Goal: Transaction & Acquisition: Purchase product/service

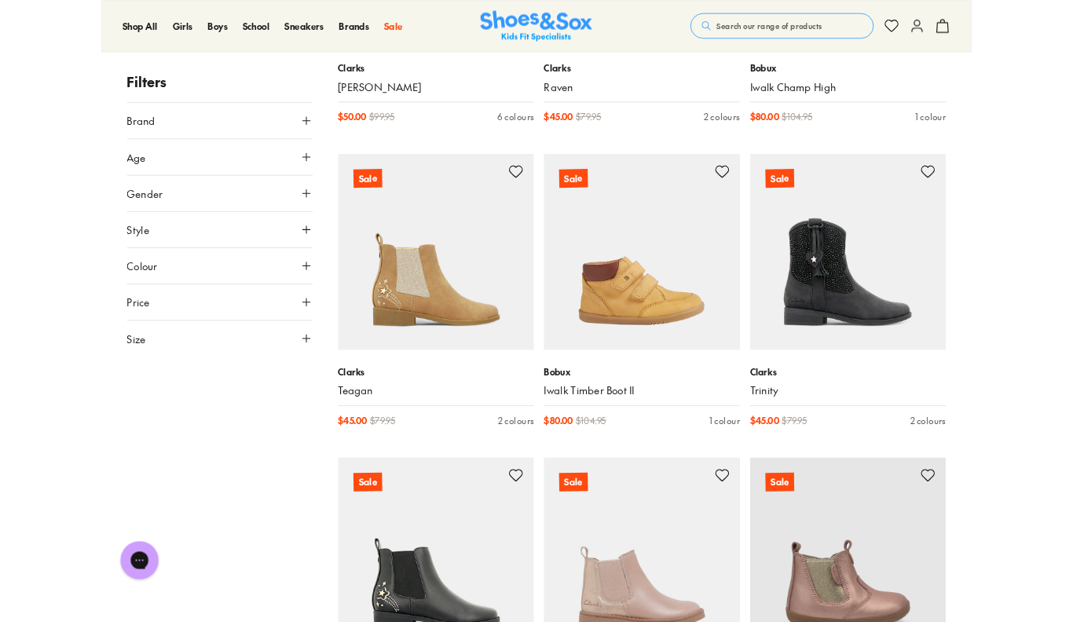
scroll to position [1250, 0]
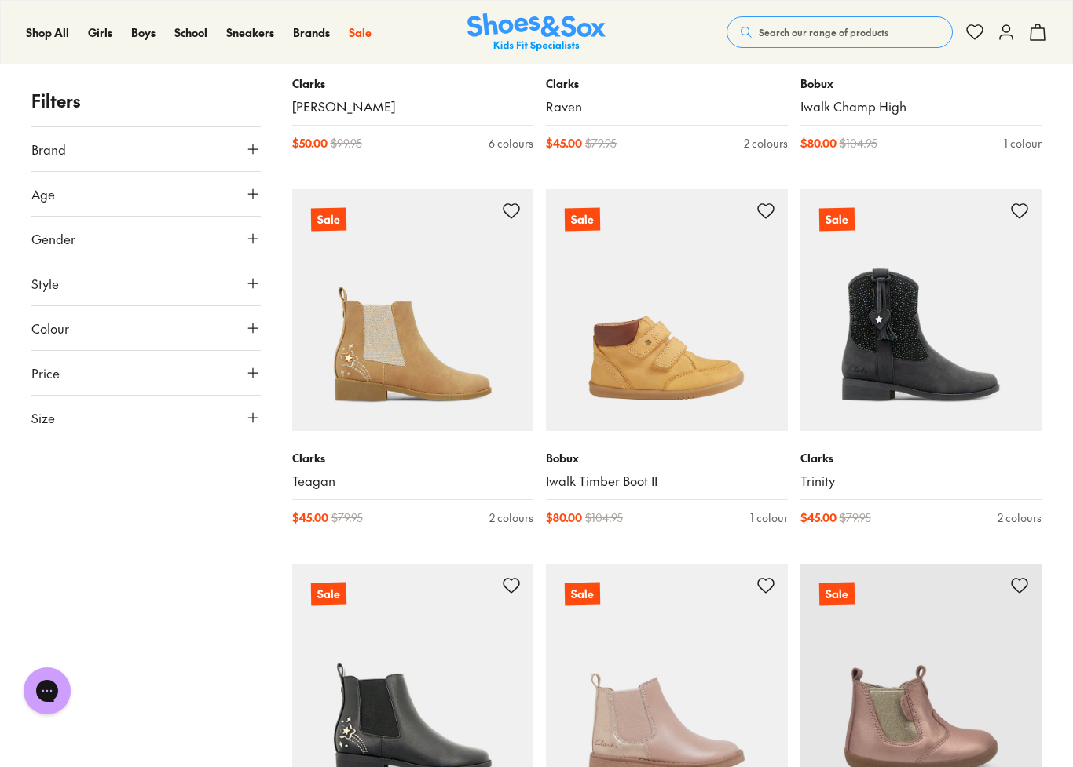
click at [610, 481] on link "Iwalk Timber Boot II" at bounding box center [667, 481] width 242 height 17
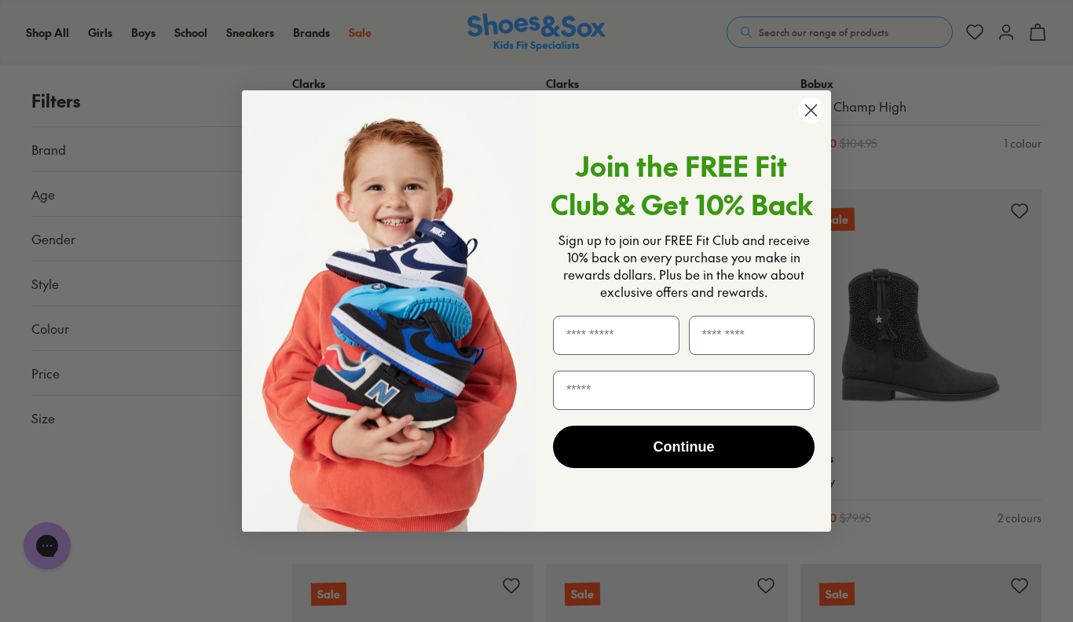
click at [809, 108] on icon "Close dialog" at bounding box center [811, 109] width 11 height 11
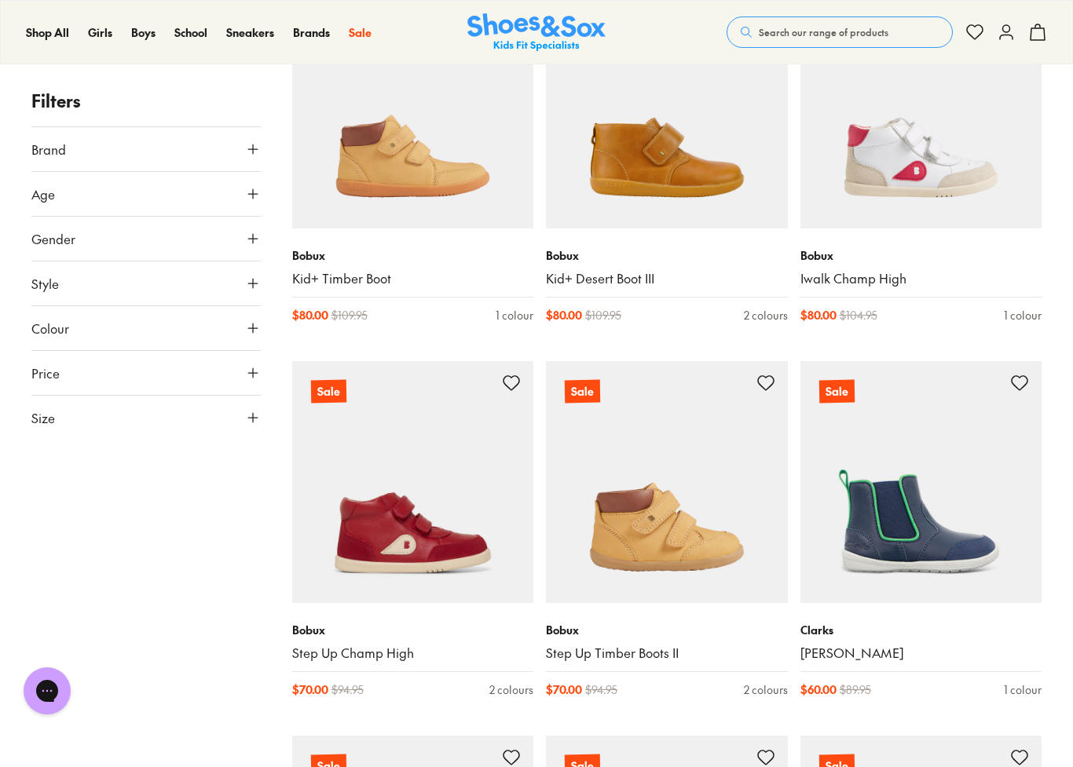
scroll to position [2950, 0]
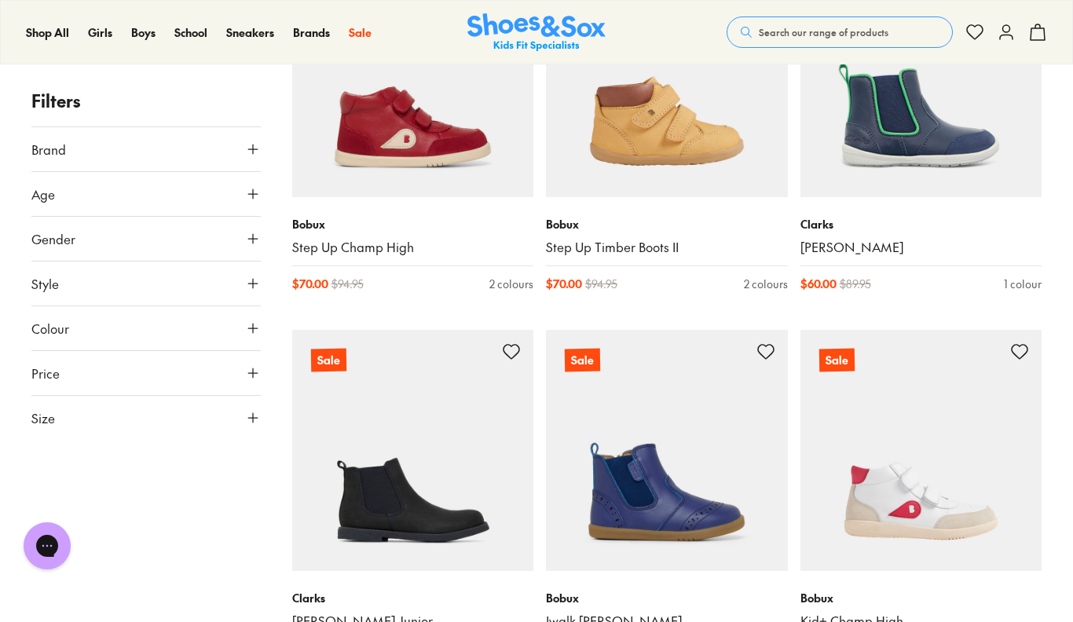
scroll to position [3348, 0]
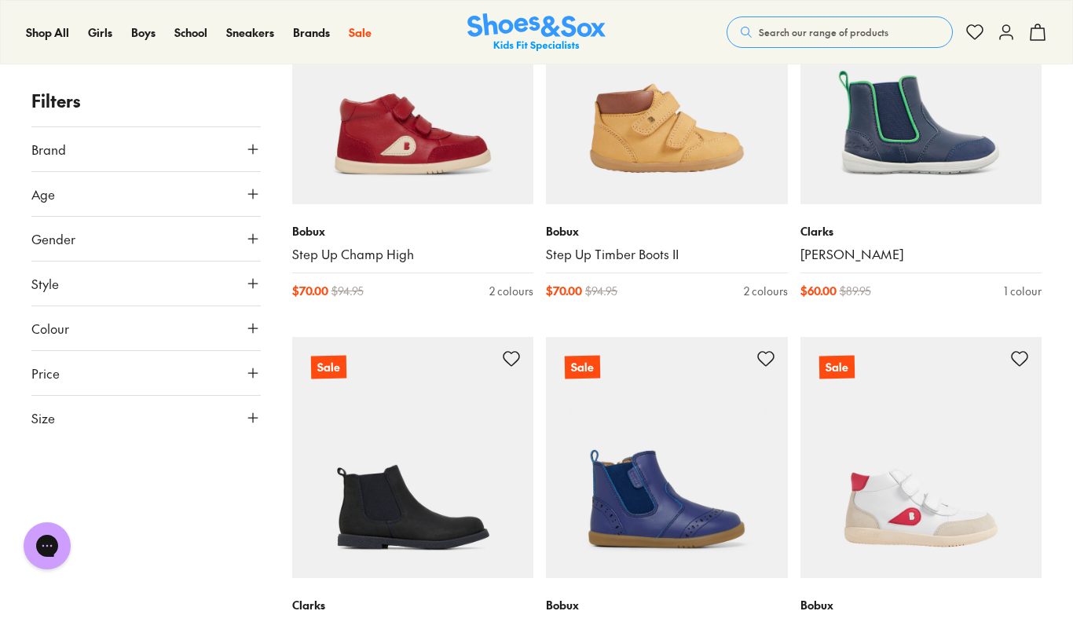
click at [591, 169] on span "Kids (3-8 years)" at bounding box center [635, 171] width 88 height 38
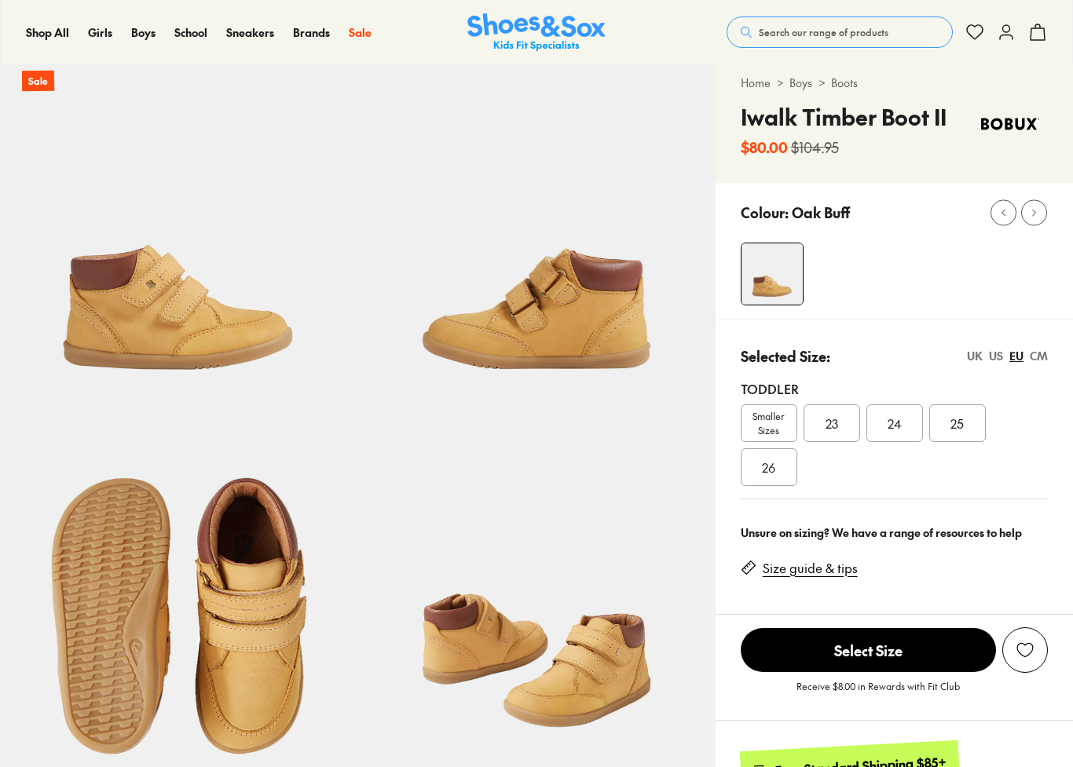
select select "*"
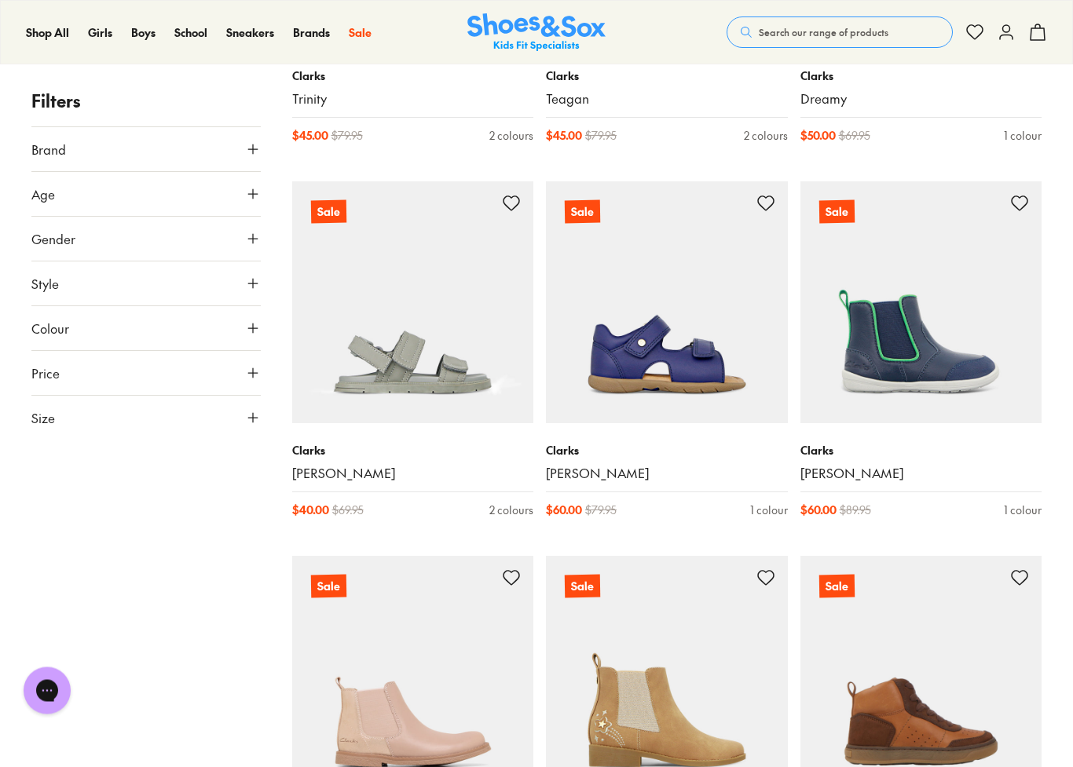
scroll to position [3179, 0]
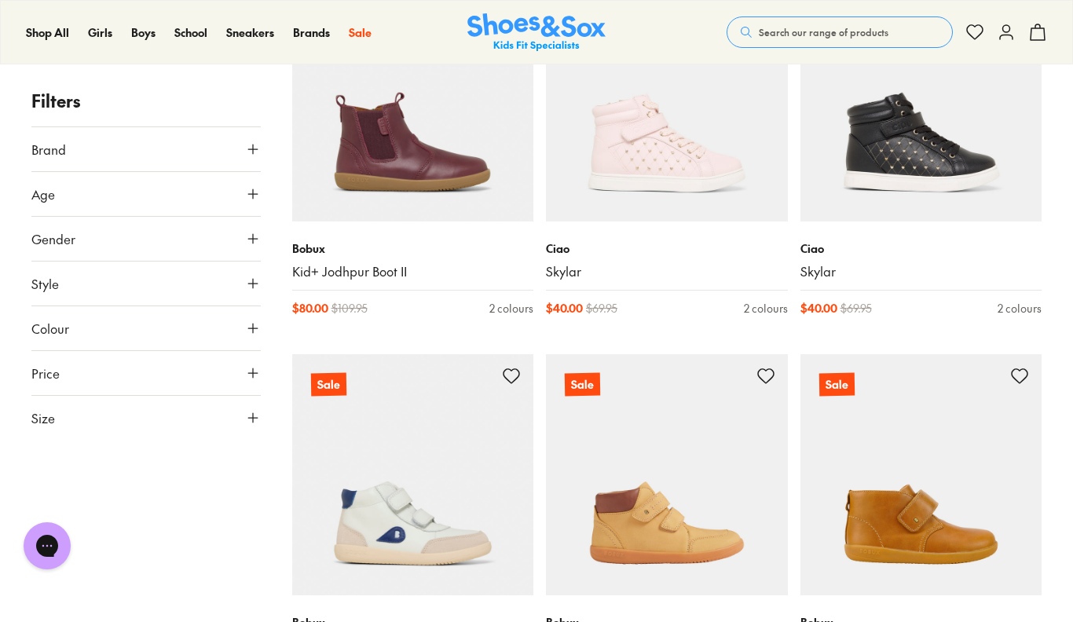
scroll to position [5245, 0]
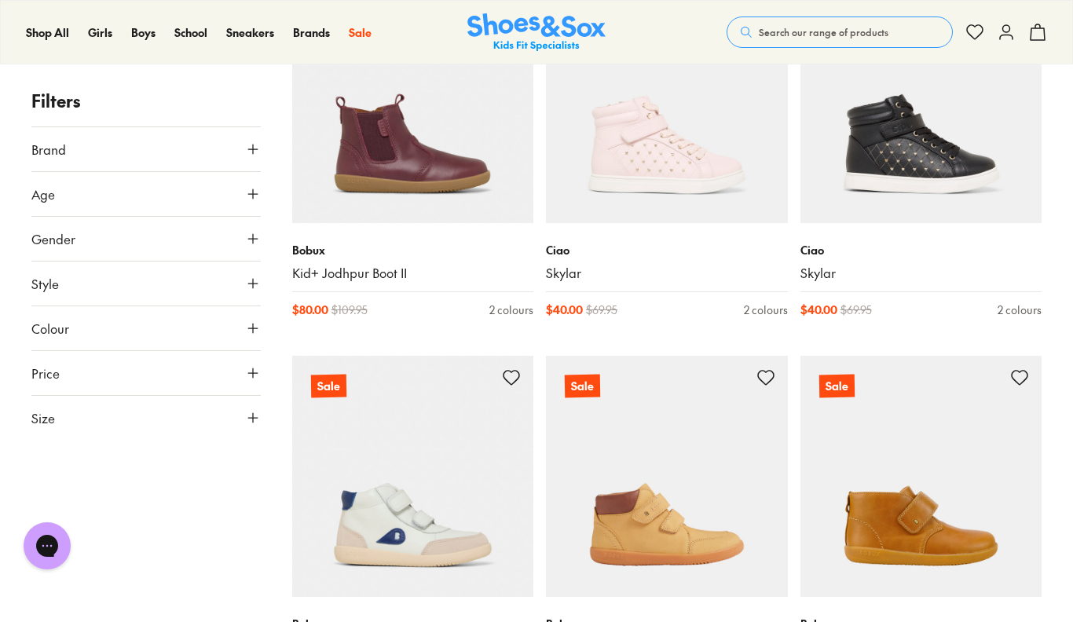
click at [145, 24] on span "Boys" at bounding box center [143, 32] width 24 height 16
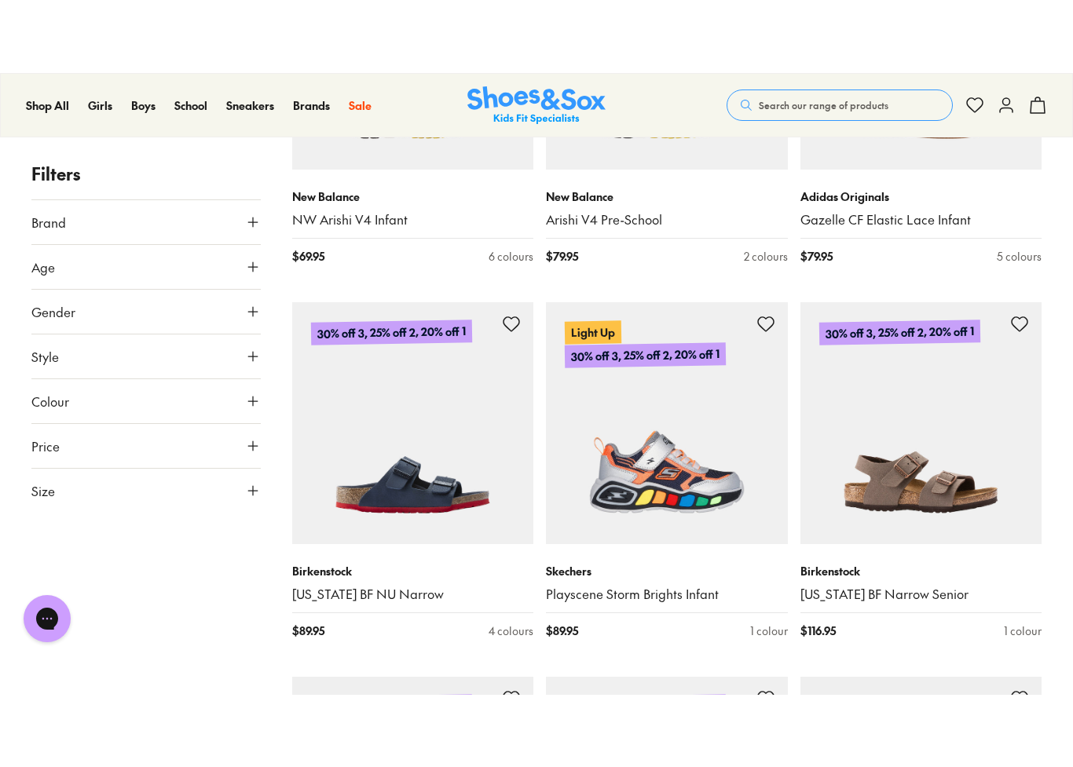
scroll to position [2370, 0]
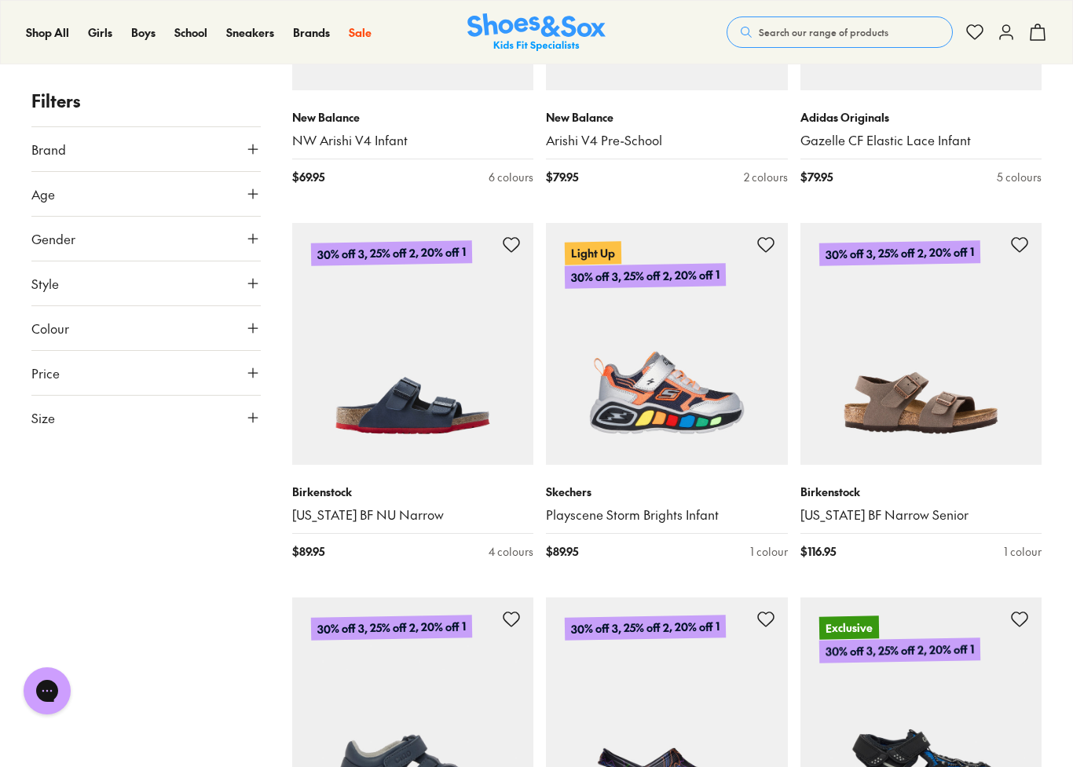
click at [361, 515] on link "[US_STATE] BF NU Narrow" at bounding box center [413, 515] width 242 height 17
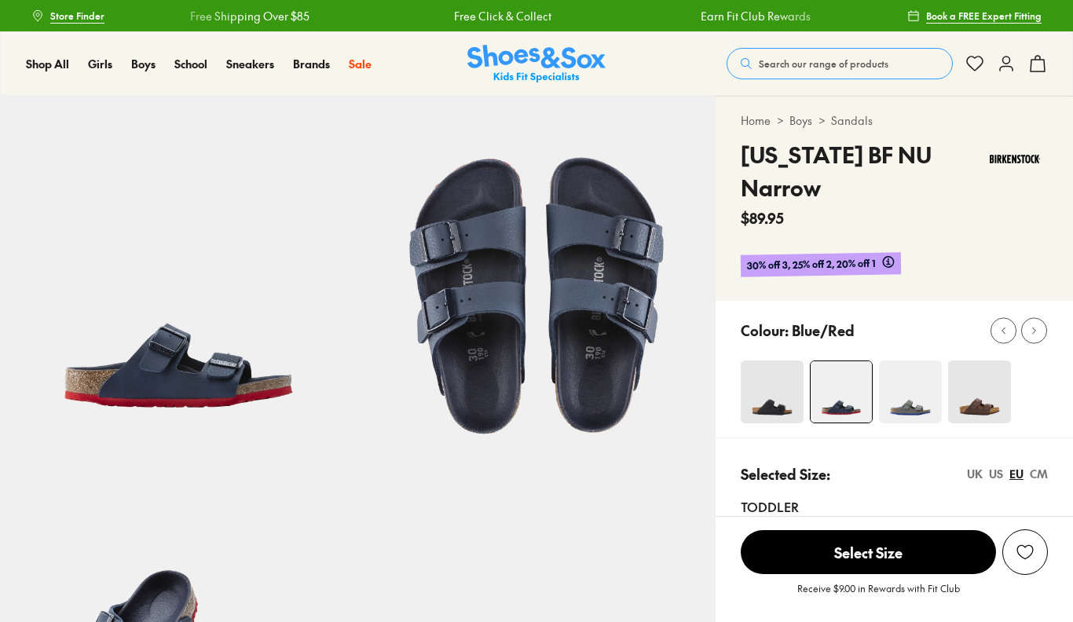
select select "*"
click at [980, 408] on img at bounding box center [979, 391] width 63 height 63
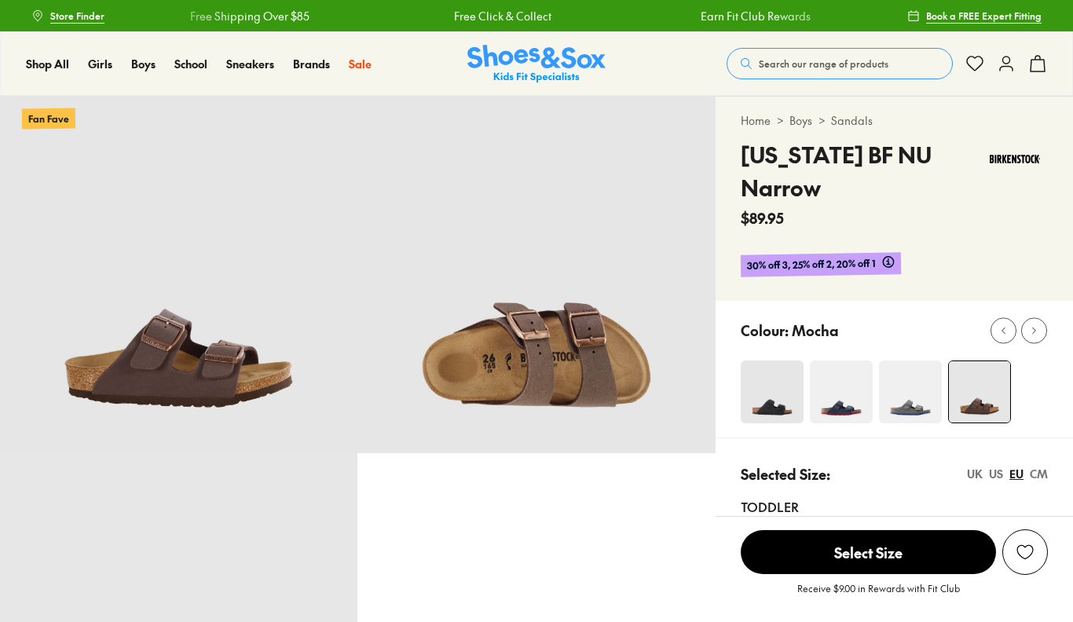
select select "*"
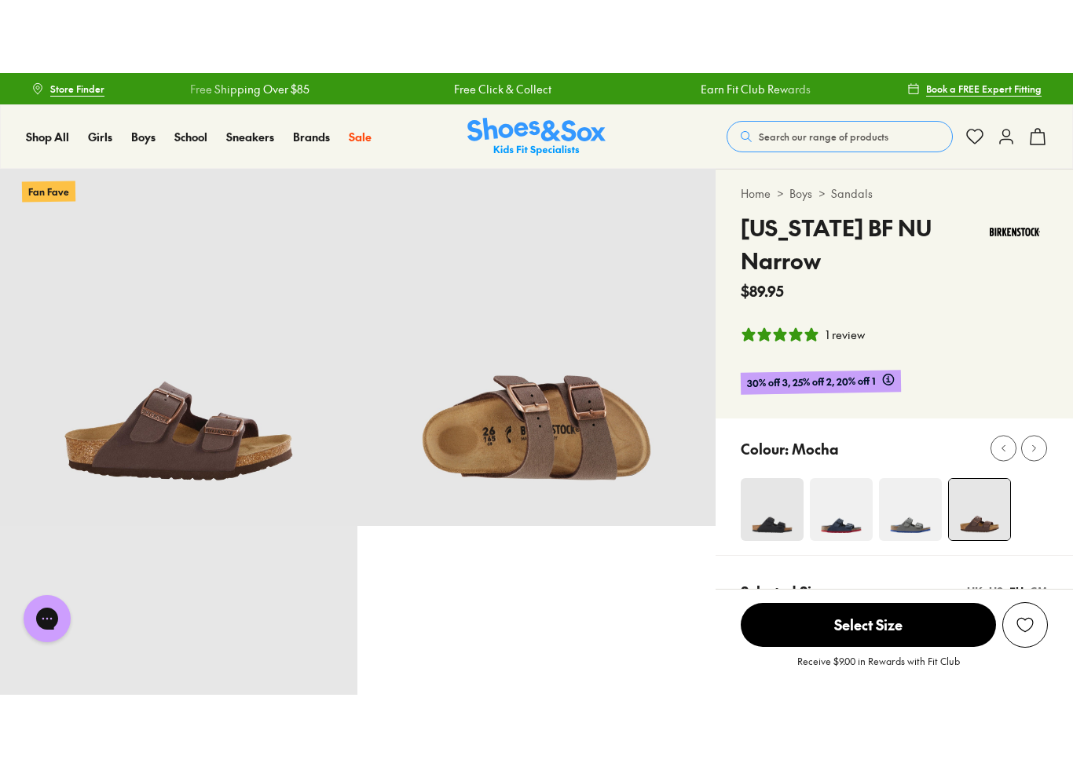
scroll to position [273, 0]
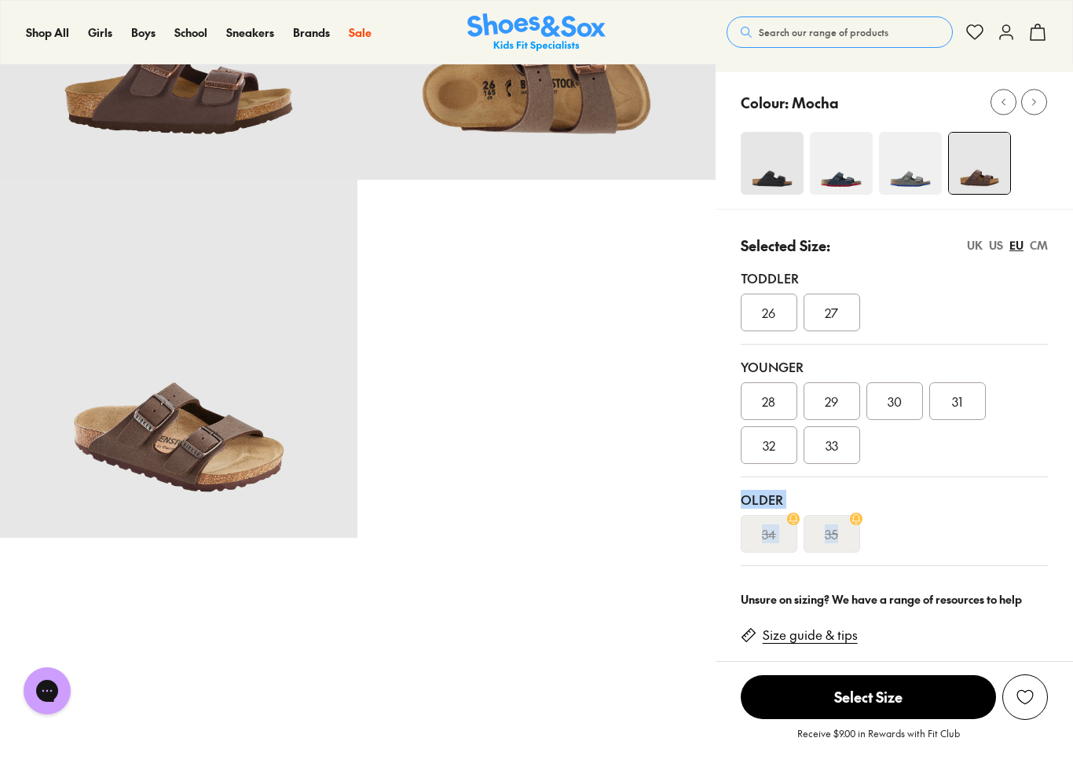
click at [550, 587] on div "Pinch & Zoom (100%) Fan Fave" at bounding box center [357, 651] width 715 height 1659
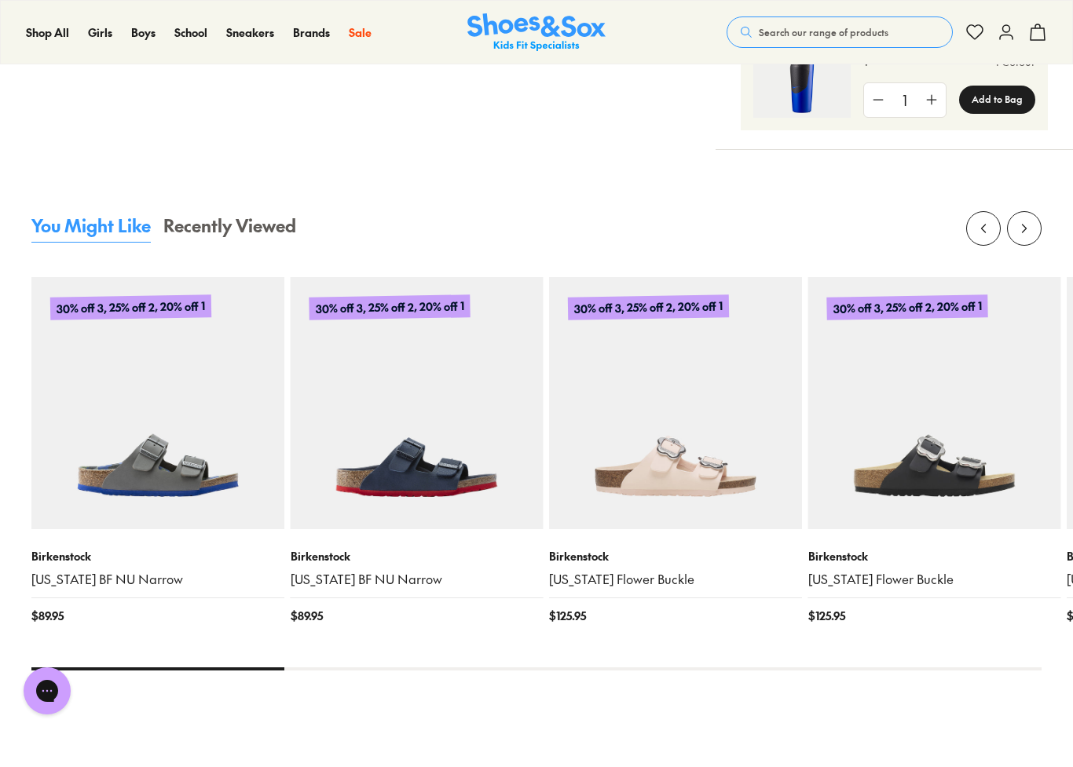
scroll to position [1608, 0]
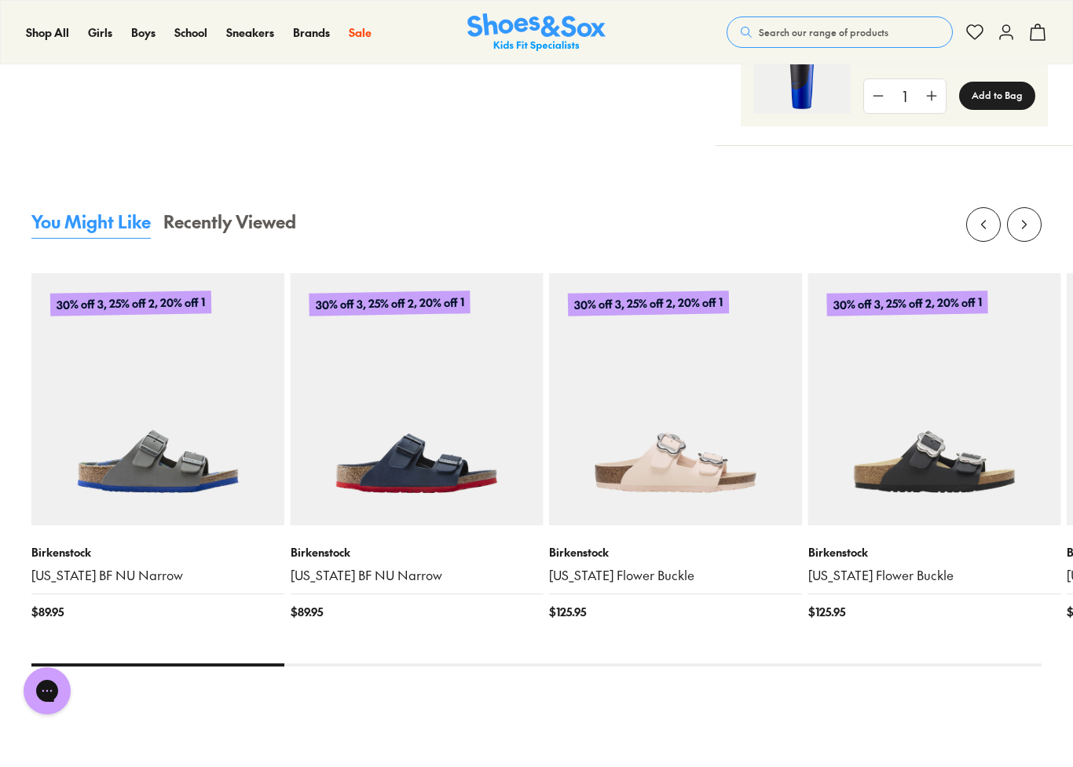
click at [426, 473] on img at bounding box center [417, 399] width 253 height 253
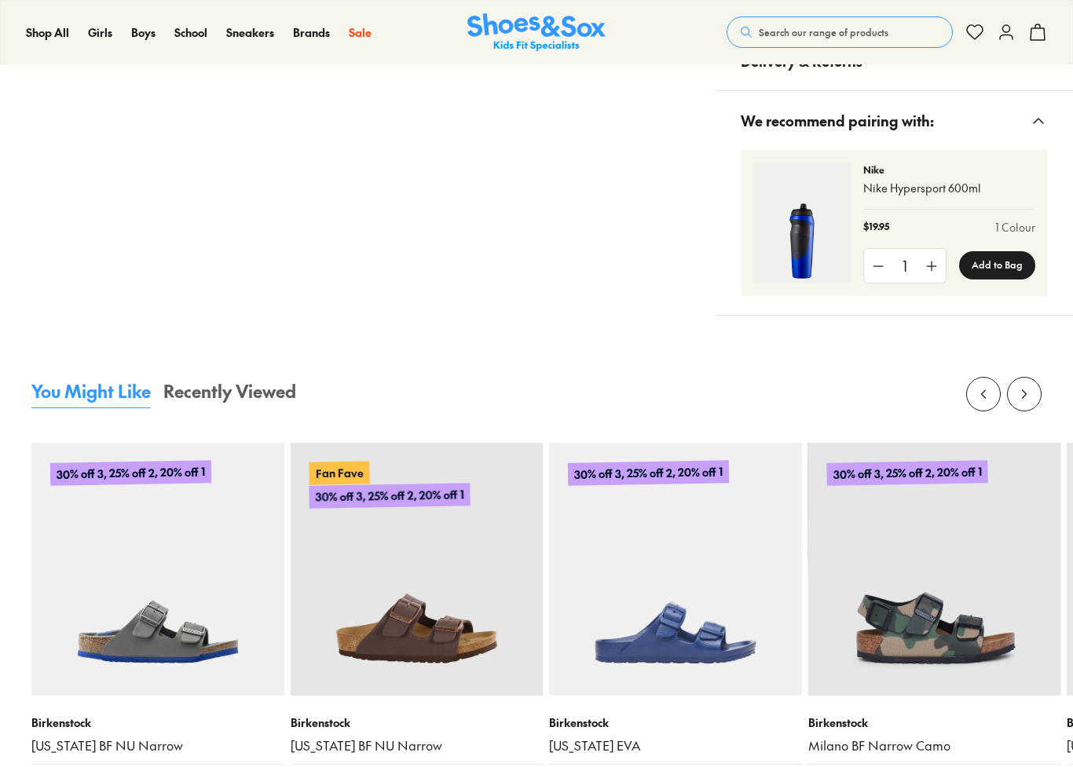
select select "*"
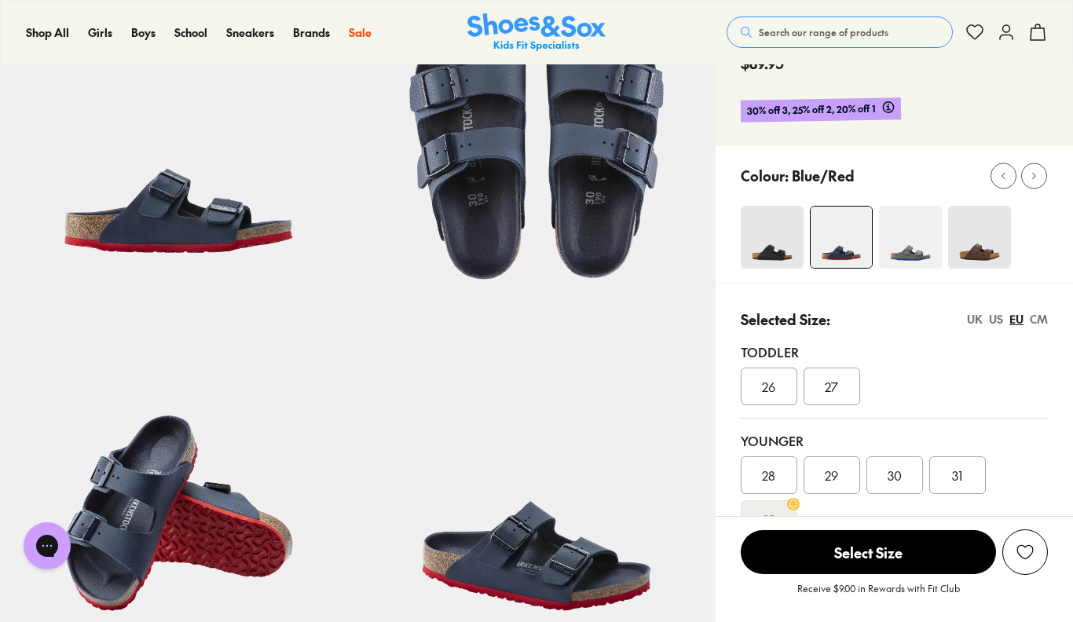
scroll to position [148, 0]
